Goal: Task Accomplishment & Management: Manage account settings

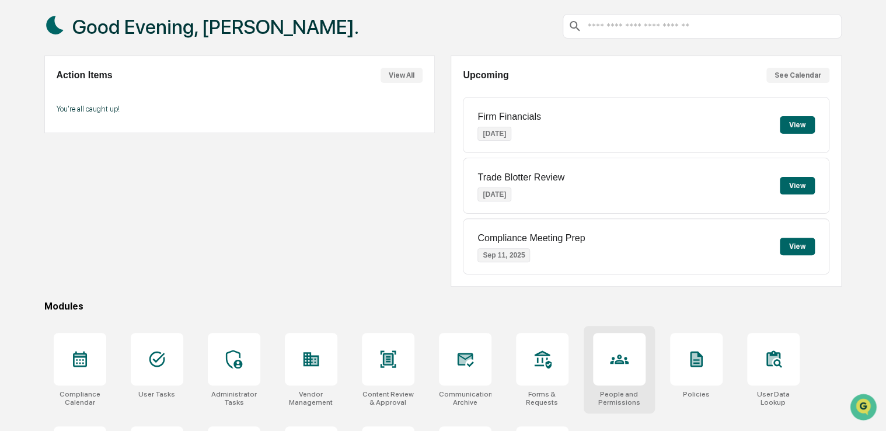
scroll to position [65, 0]
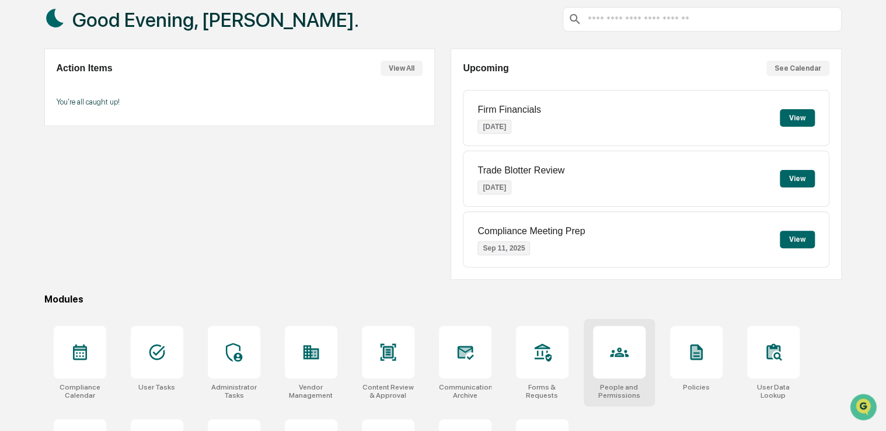
click at [614, 346] on icon at bounding box center [619, 352] width 19 height 19
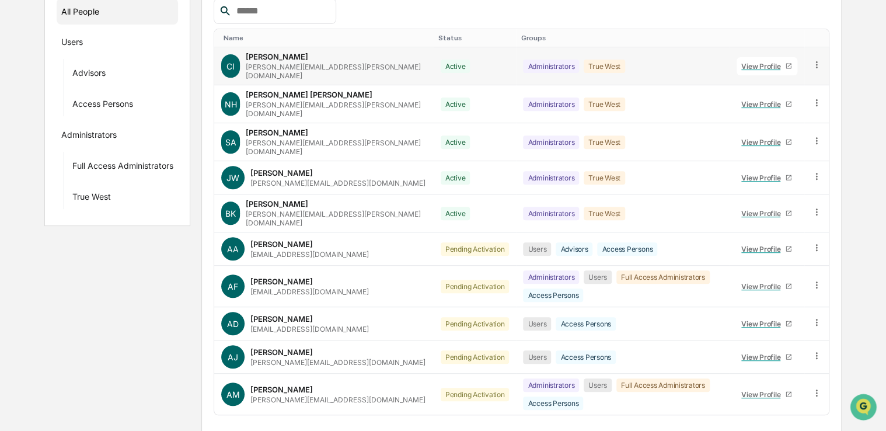
scroll to position [198, 0]
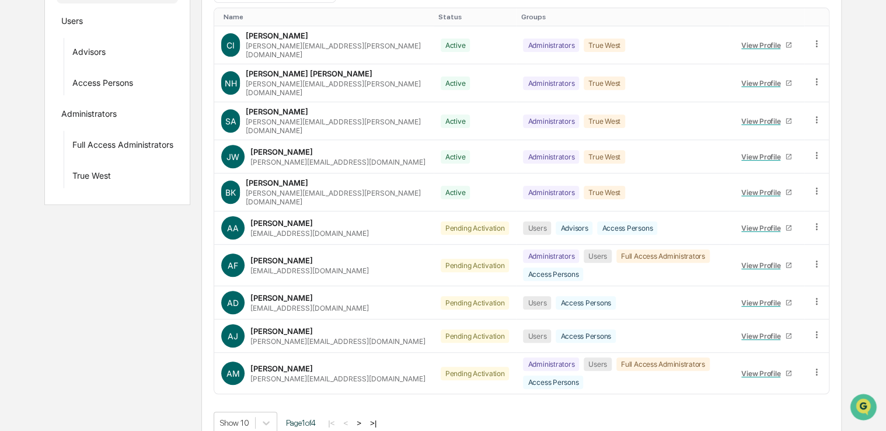
click at [380, 418] on button ">|" at bounding box center [372, 423] width 13 height 10
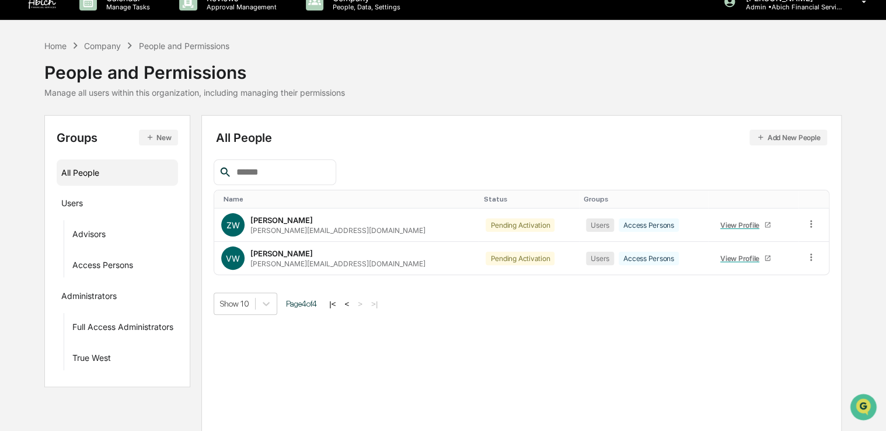
click at [352, 306] on button "<" at bounding box center [347, 304] width 12 height 10
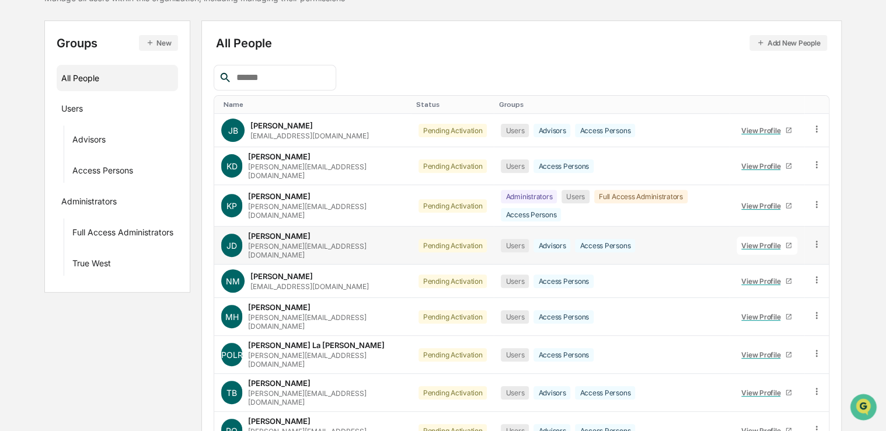
scroll to position [177, 0]
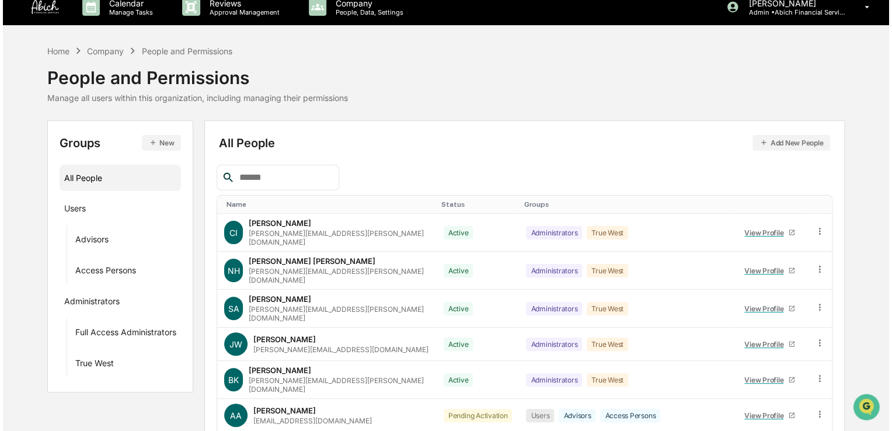
scroll to position [0, 0]
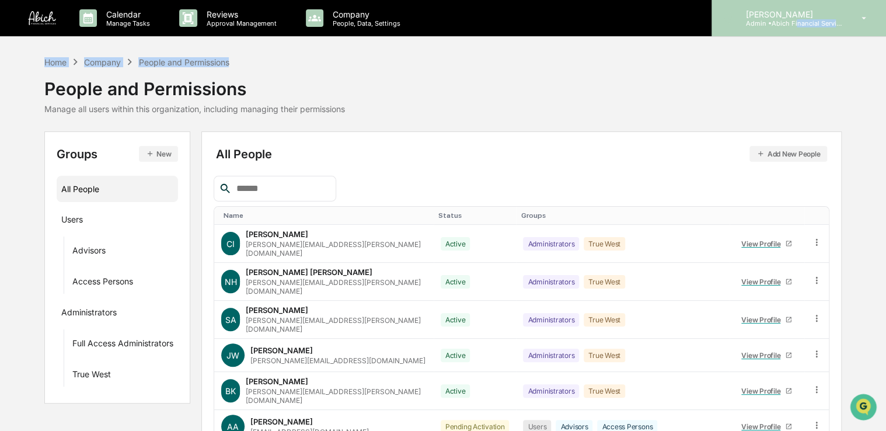
drag, startPoint x: 789, startPoint y: 39, endPoint x: 797, endPoint y: 25, distance: 16.2
click at [797, 25] on div "Calendar Manage Tasks Reviews Approval Management Company People, Data, Setting…" at bounding box center [443, 322] width 886 height 644
click at [797, 25] on p "Admin • Abich Financial Services" at bounding box center [790, 23] width 109 height 8
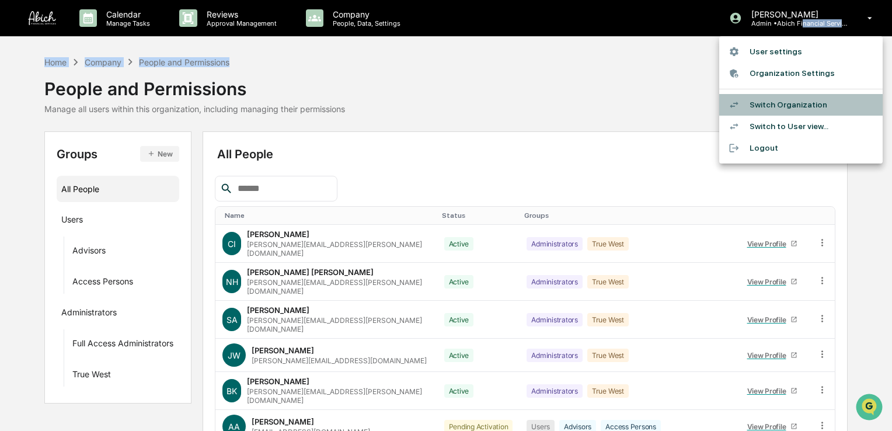
click at [772, 106] on li "Switch Organization" at bounding box center [800, 105] width 163 height 22
